Goal: Transaction & Acquisition: Subscribe to service/newsletter

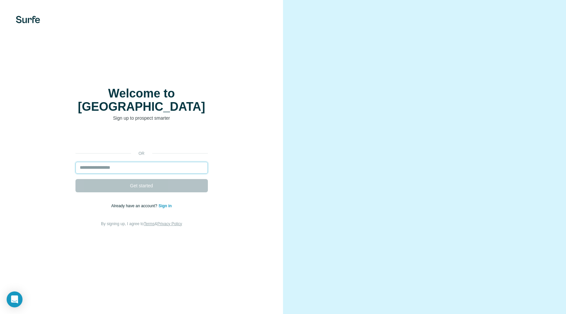
click at [96, 162] on input "email" at bounding box center [141, 168] width 132 height 12
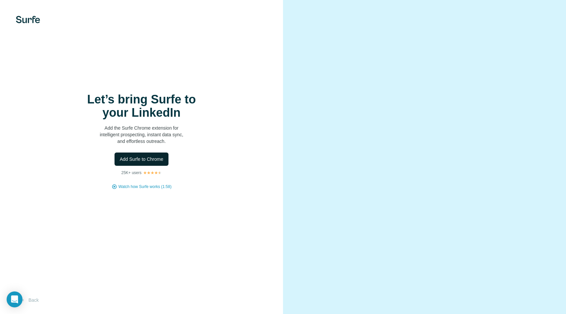
click at [132, 160] on span "Add Surfe to Chrome" at bounding box center [142, 159] width 44 height 7
click at [145, 186] on span "Watch how Surfe works (1:58)" at bounding box center [145, 186] width 53 height 6
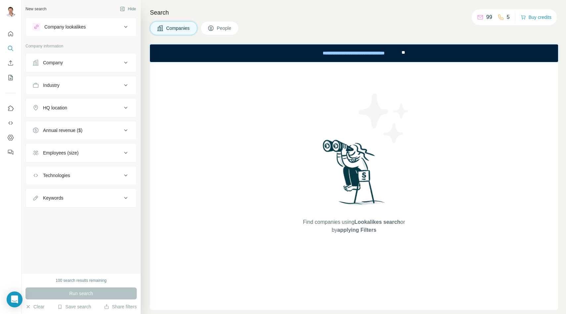
click at [81, 61] on div "Company" at bounding box center [76, 62] width 89 height 7
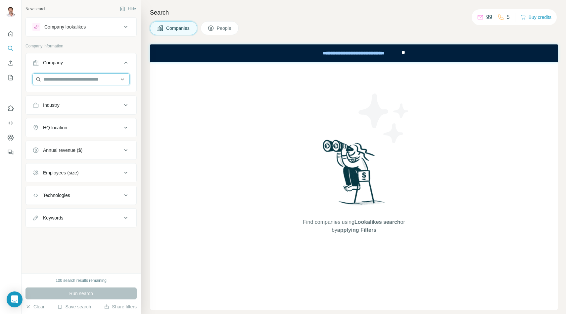
click at [75, 79] on input "text" at bounding box center [80, 79] width 97 height 12
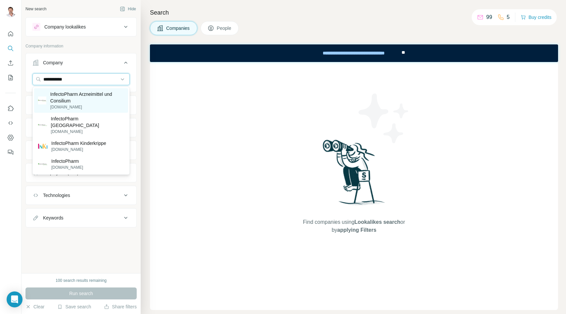
type input "**********"
click at [80, 103] on p "InfectoPharm Arzneimittel und Consilium" at bounding box center [87, 97] width 74 height 13
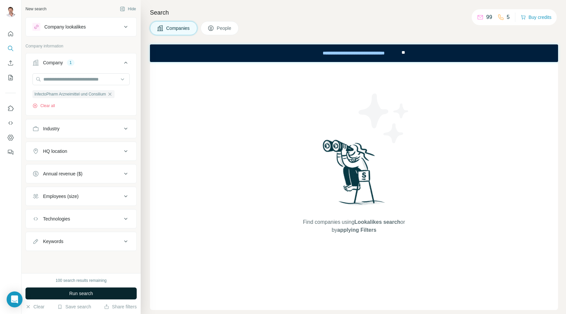
click at [72, 291] on span "Run search" at bounding box center [81, 293] width 24 height 7
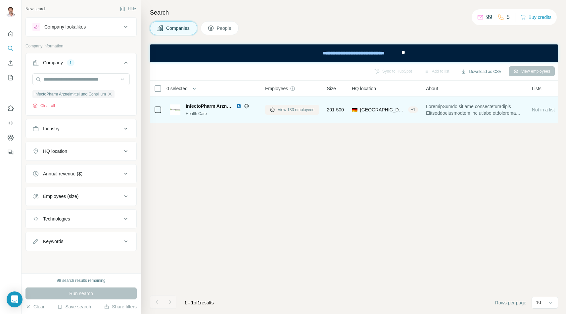
click at [292, 111] on span "View 133 employees" at bounding box center [296, 110] width 37 height 6
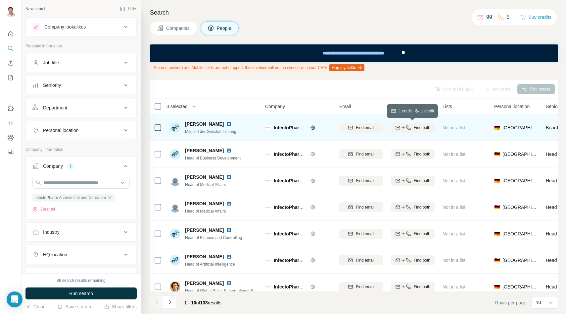
click at [418, 128] on span "Find both" at bounding box center [422, 127] width 17 height 6
